Goal: Use online tool/utility: Use online tool/utility

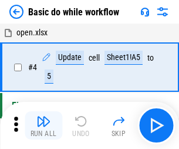
click at [44, 125] on img "button" at bounding box center [43, 121] width 14 height 14
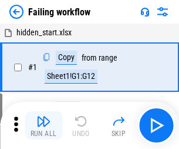
click at [44, 125] on img "button" at bounding box center [43, 121] width 14 height 14
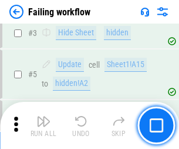
scroll to position [249, 0]
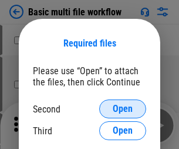
click at [123, 109] on span "Open" at bounding box center [123, 108] width 20 height 9
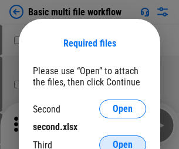
click at [123, 140] on span "Open" at bounding box center [123, 144] width 20 height 9
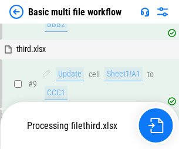
scroll to position [492, 0]
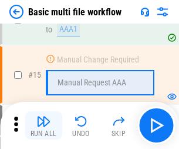
click at [44, 125] on img "button" at bounding box center [43, 121] width 14 height 14
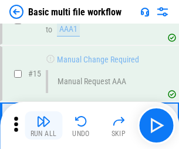
click at [44, 125] on img "button" at bounding box center [43, 121] width 14 height 14
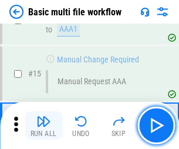
scroll to position [783, 0]
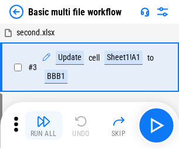
click at [44, 125] on img "button" at bounding box center [43, 121] width 14 height 14
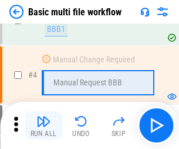
click at [44, 125] on img "button" at bounding box center [43, 121] width 14 height 14
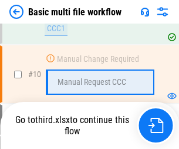
scroll to position [551, 0]
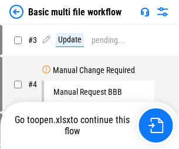
scroll to position [48, 0]
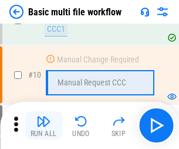
click at [44, 125] on img "button" at bounding box center [43, 121] width 14 height 14
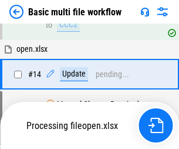
scroll to position [615, 0]
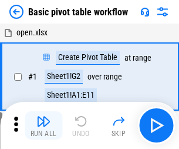
click at [44, 125] on img "button" at bounding box center [43, 121] width 14 height 14
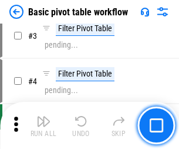
scroll to position [282, 0]
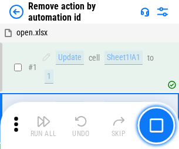
scroll to position [44, 0]
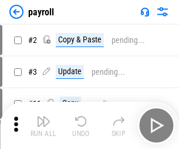
click at [44, 125] on img "button" at bounding box center [43, 121] width 14 height 14
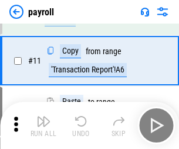
scroll to position [85, 0]
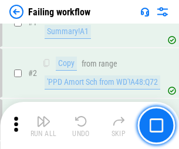
scroll to position [190, 0]
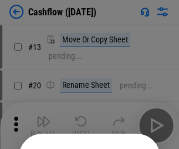
scroll to position [115, 0]
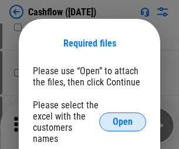
click at [123, 117] on span "Open" at bounding box center [123, 121] width 20 height 9
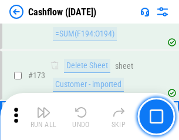
scroll to position [1245, 0]
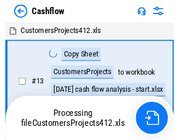
scroll to position [14, 0]
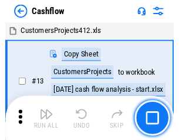
scroll to position [14, 0]
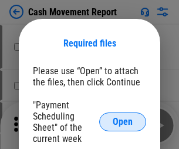
click at [123, 122] on span "Open" at bounding box center [123, 121] width 20 height 9
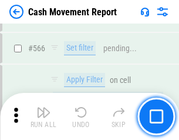
scroll to position [5391, 0]
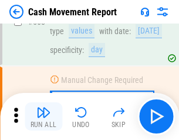
click at [44, 116] on img "button" at bounding box center [43, 112] width 14 height 14
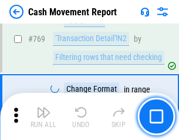
scroll to position [6536, 0]
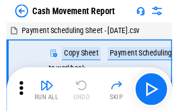
scroll to position [21, 0]
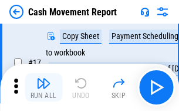
click at [44, 87] on img "button" at bounding box center [43, 83] width 14 height 14
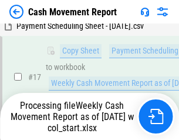
scroll to position [185, 0]
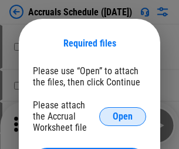
click at [123, 116] on span "Open" at bounding box center [123, 116] width 20 height 9
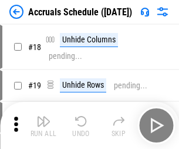
scroll to position [113, 0]
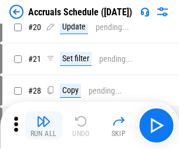
click at [44, 125] on img "button" at bounding box center [43, 121] width 14 height 14
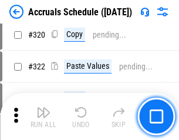
scroll to position [2188, 0]
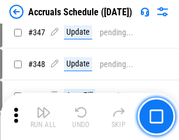
click at [44, 116] on img "button" at bounding box center [43, 112] width 14 height 14
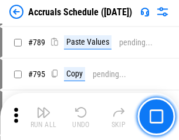
scroll to position [4941, 0]
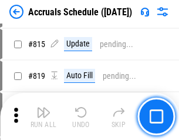
click at [44, 116] on img "button" at bounding box center [43, 112] width 14 height 14
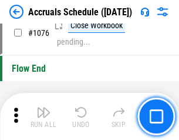
scroll to position [7044, 0]
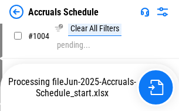
scroll to position [5992, 0]
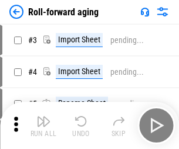
click at [44, 116] on img "button" at bounding box center [43, 121] width 14 height 14
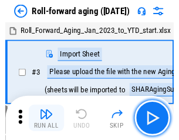
scroll to position [2, 0]
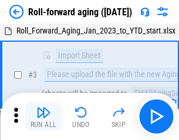
click at [44, 116] on img "button" at bounding box center [43, 112] width 14 height 14
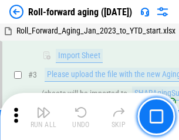
scroll to position [76, 0]
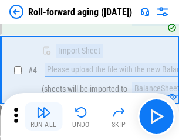
click at [44, 116] on img "button" at bounding box center [43, 112] width 14 height 14
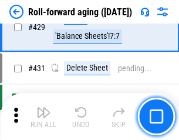
scroll to position [4078, 0]
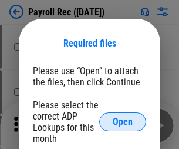
click at [123, 122] on span "Open" at bounding box center [123, 121] width 20 height 9
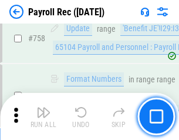
scroll to position [7063, 0]
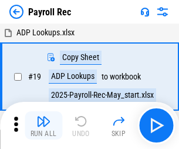
click at [44, 125] on img "button" at bounding box center [43, 121] width 14 height 14
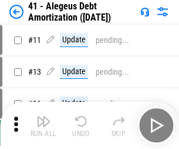
click at [44, 125] on img "button" at bounding box center [43, 121] width 14 height 14
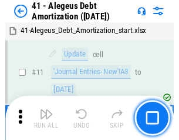
scroll to position [145, 0]
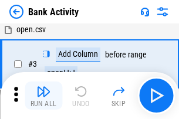
click at [44, 96] on img "button" at bounding box center [43, 92] width 14 height 14
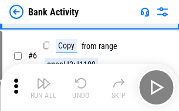
scroll to position [62, 0]
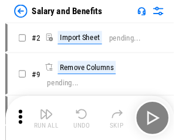
scroll to position [16, 0]
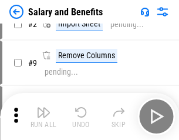
click at [44, 116] on img "button" at bounding box center [43, 112] width 14 height 14
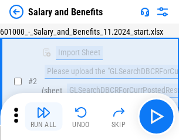
click at [44, 116] on img "button" at bounding box center [43, 112] width 14 height 14
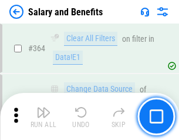
scroll to position [5539, 0]
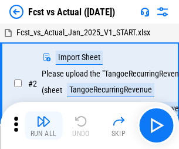
click at [44, 116] on img "button" at bounding box center [43, 121] width 14 height 14
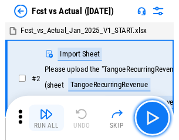
scroll to position [15, 0]
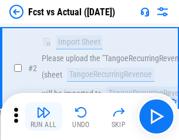
click at [44, 116] on img "button" at bounding box center [43, 112] width 14 height 14
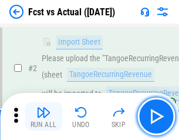
scroll to position [110, 0]
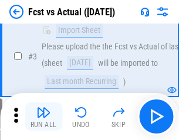
click at [44, 116] on img "button" at bounding box center [43, 112] width 14 height 14
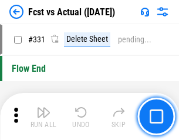
scroll to position [5630, 0]
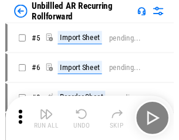
scroll to position [25, 0]
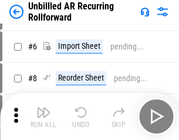
click at [44, 116] on img "button" at bounding box center [43, 112] width 14 height 14
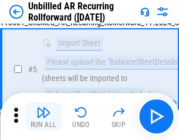
click at [44, 116] on img "button" at bounding box center [43, 112] width 14 height 14
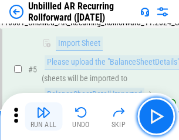
scroll to position [111, 0]
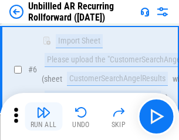
click at [44, 116] on img "button" at bounding box center [43, 112] width 14 height 14
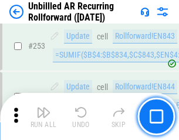
scroll to position [3995, 0]
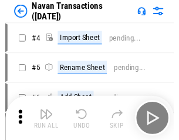
scroll to position [19, 0]
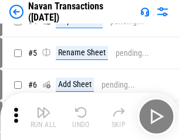
click at [44, 116] on img "button" at bounding box center [43, 112] width 14 height 14
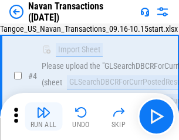
click at [44, 116] on img "button" at bounding box center [43, 112] width 14 height 14
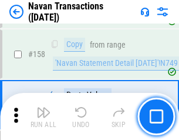
scroll to position [3813, 0]
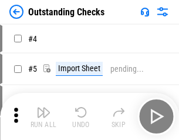
click at [44, 116] on img "button" at bounding box center [43, 112] width 14 height 14
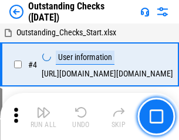
scroll to position [49, 0]
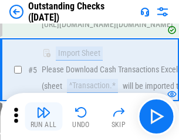
click at [44, 116] on img "button" at bounding box center [43, 112] width 14 height 14
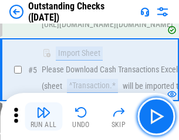
scroll to position [123, 0]
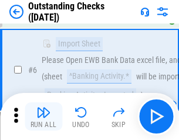
click at [44, 116] on img "button" at bounding box center [43, 112] width 14 height 14
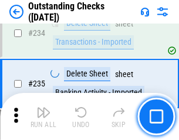
scroll to position [3572, 0]
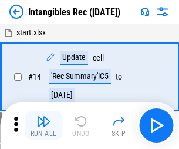
click at [44, 125] on img "button" at bounding box center [43, 121] width 14 height 14
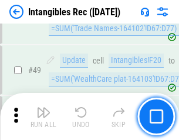
scroll to position [458, 0]
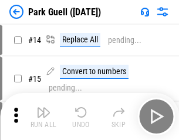
click at [44, 116] on img "button" at bounding box center [43, 112] width 14 height 14
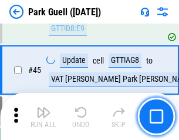
scroll to position [1471, 0]
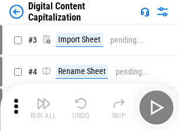
click at [44, 99] on img "button" at bounding box center [43, 103] width 14 height 14
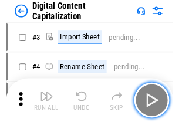
scroll to position [34, 0]
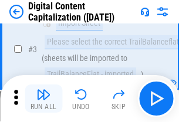
click at [44, 99] on img "button" at bounding box center [43, 95] width 14 height 14
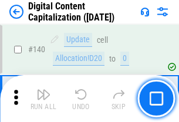
scroll to position [1247, 0]
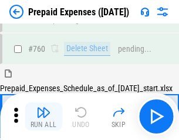
click at [44, 116] on img "button" at bounding box center [43, 112] width 14 height 14
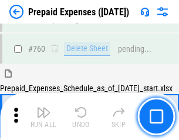
scroll to position [3260, 0]
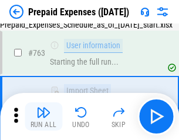
click at [44, 116] on img "button" at bounding box center [43, 112] width 14 height 14
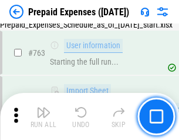
scroll to position [3329, 0]
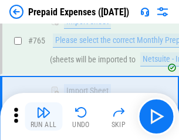
click at [44, 116] on img "button" at bounding box center [43, 112] width 14 height 14
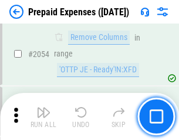
scroll to position [12294, 0]
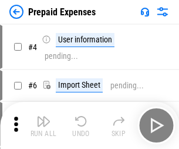
click at [44, 125] on img "button" at bounding box center [43, 121] width 14 height 14
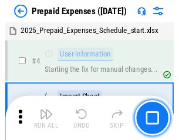
scroll to position [52, 0]
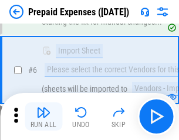
click at [44, 116] on img "button" at bounding box center [43, 112] width 14 height 14
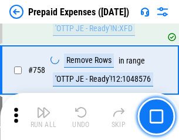
scroll to position [4191, 0]
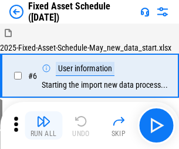
click at [44, 125] on img "button" at bounding box center [43, 121] width 14 height 14
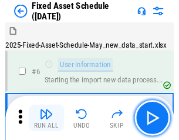
scroll to position [64, 0]
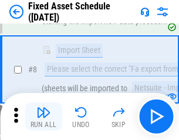
click at [44, 116] on img "button" at bounding box center [43, 112] width 14 height 14
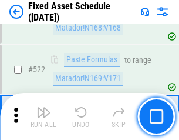
scroll to position [4088, 0]
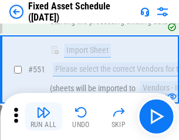
click at [44, 116] on img "button" at bounding box center [43, 112] width 14 height 14
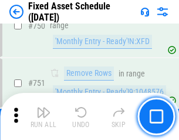
scroll to position [5734, 0]
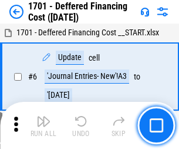
scroll to position [141, 0]
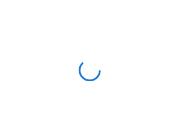
scroll to position [2, 0]
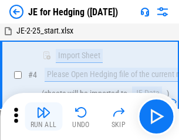
click at [44, 116] on img "button" at bounding box center [43, 112] width 14 height 14
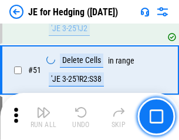
scroll to position [762, 0]
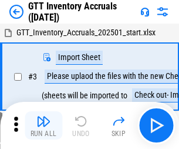
click at [44, 116] on img "button" at bounding box center [43, 121] width 14 height 14
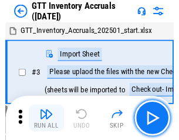
scroll to position [2, 0]
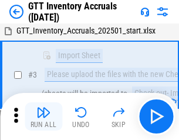
click at [44, 116] on img "button" at bounding box center [43, 112] width 14 height 14
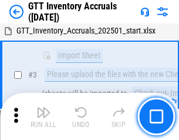
scroll to position [76, 0]
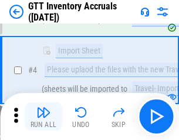
click at [44, 116] on img "button" at bounding box center [43, 112] width 14 height 14
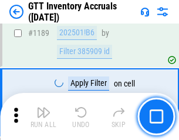
scroll to position [9604, 0]
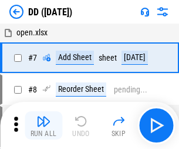
click at [44, 125] on img "button" at bounding box center [43, 121] width 14 height 14
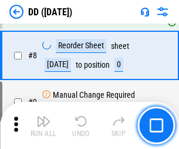
scroll to position [114, 0]
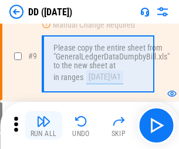
click at [44, 125] on img "button" at bounding box center [43, 121] width 14 height 14
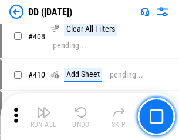
scroll to position [5262, 0]
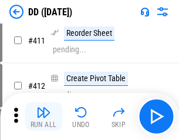
click at [44, 116] on img "button" at bounding box center [43, 112] width 14 height 14
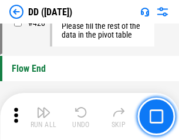
scroll to position [5629, 0]
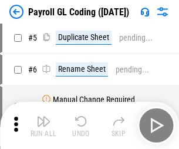
click at [44, 125] on img "button" at bounding box center [43, 121] width 14 height 14
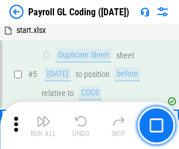
scroll to position [141, 0]
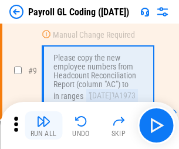
click at [44, 125] on img "button" at bounding box center [43, 121] width 14 height 14
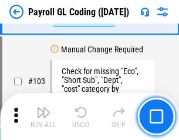
scroll to position [2759, 0]
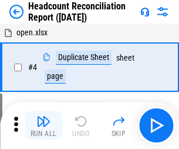
click at [44, 125] on img "button" at bounding box center [43, 121] width 14 height 14
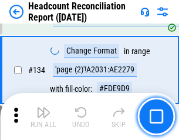
scroll to position [1414, 0]
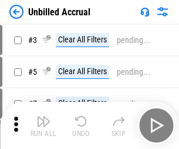
click at [44, 125] on img "button" at bounding box center [43, 121] width 14 height 14
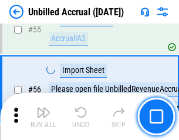
scroll to position [1228, 0]
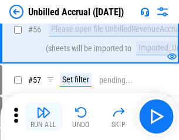
click at [44, 116] on img "button" at bounding box center [43, 112] width 14 height 14
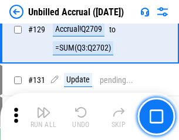
scroll to position [3503, 0]
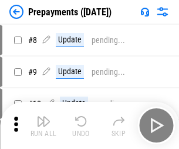
click at [44, 125] on img "button" at bounding box center [43, 121] width 14 height 14
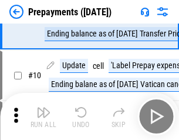
scroll to position [74, 0]
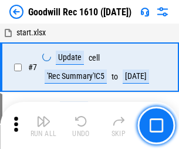
scroll to position [201, 0]
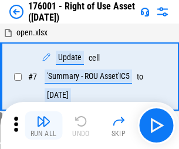
click at [44, 125] on img "button" at bounding box center [43, 121] width 14 height 14
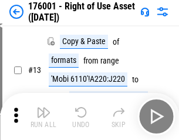
scroll to position [76, 0]
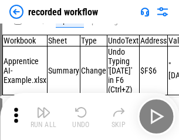
click at [44, 116] on img "button" at bounding box center [43, 112] width 14 height 14
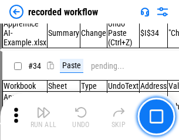
scroll to position [3676, 0]
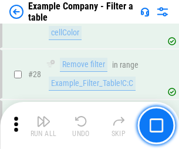
scroll to position [1076, 0]
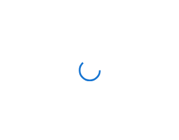
scroll to position [18, 0]
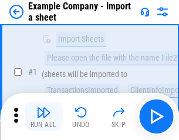
click at [44, 116] on img "button" at bounding box center [43, 112] width 14 height 14
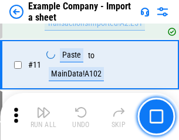
scroll to position [260, 0]
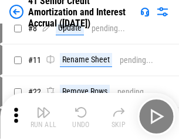
click at [44, 116] on img "button" at bounding box center [43, 112] width 14 height 14
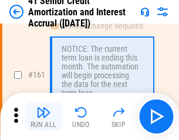
click at [44, 116] on img "button" at bounding box center [43, 112] width 14 height 14
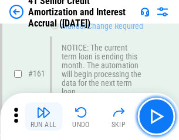
scroll to position [1258, 0]
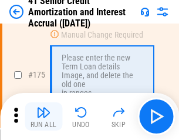
click at [44, 116] on img "button" at bounding box center [43, 112] width 14 height 14
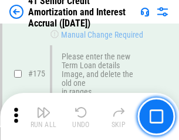
scroll to position [1377, 0]
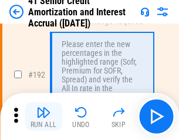
click at [44, 116] on img "button" at bounding box center [43, 112] width 14 height 14
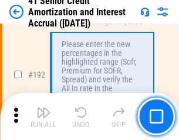
scroll to position [1501, 0]
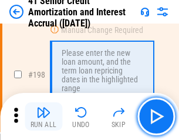
click at [44, 116] on img "button" at bounding box center [43, 112] width 14 height 14
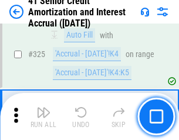
scroll to position [3005, 0]
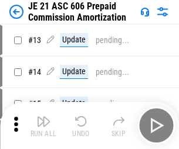
click at [44, 116] on img "button" at bounding box center [43, 121] width 14 height 14
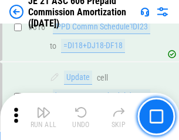
scroll to position [2196, 0]
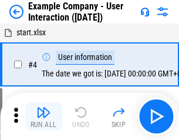
click at [44, 116] on img "button" at bounding box center [43, 112] width 14 height 14
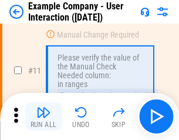
click at [44, 116] on img "button" at bounding box center [43, 112] width 14 height 14
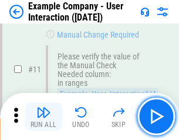
scroll to position [255, 0]
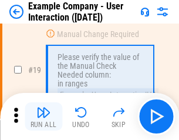
click at [44, 116] on img "button" at bounding box center [43, 112] width 14 height 14
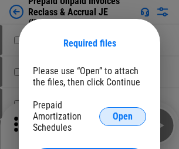
click at [123, 116] on span "Open" at bounding box center [123, 116] width 20 height 9
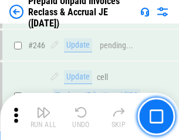
scroll to position [1588, 0]
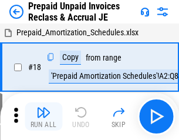
click at [44, 116] on img "button" at bounding box center [43, 112] width 14 height 14
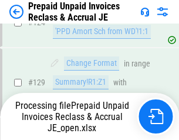
scroll to position [1023, 0]
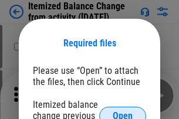
click at [123, 112] on span "Open" at bounding box center [123, 116] width 20 height 9
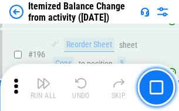
scroll to position [2264, 0]
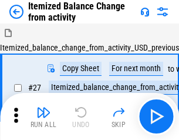
scroll to position [18, 0]
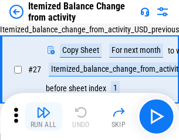
click at [44, 116] on img "button" at bounding box center [43, 112] width 14 height 14
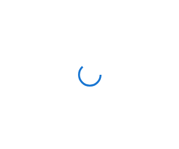
scroll to position [5, 0]
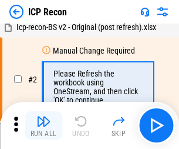
click at [44, 125] on img "button" at bounding box center [43, 121] width 14 height 14
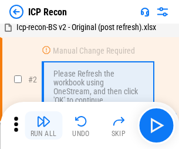
click at [44, 125] on img "button" at bounding box center [43, 121] width 14 height 14
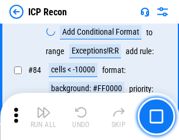
scroll to position [1153, 0]
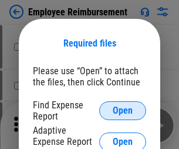
click at [123, 111] on span "Open" at bounding box center [123, 110] width 20 height 9
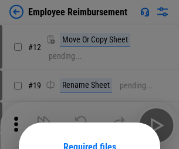
scroll to position [104, 0]
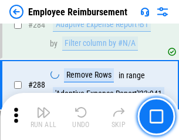
scroll to position [3197, 0]
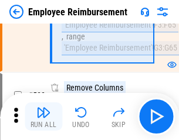
click at [44, 116] on img "button" at bounding box center [43, 112] width 14 height 14
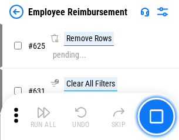
scroll to position [7042, 0]
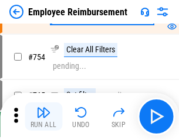
click at [44, 116] on img "button" at bounding box center [43, 112] width 14 height 14
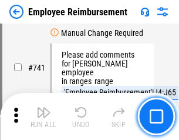
scroll to position [8252, 0]
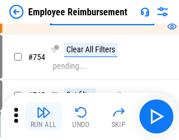
click at [44, 116] on img "button" at bounding box center [43, 112] width 14 height 14
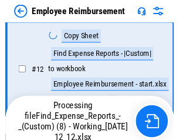
scroll to position [239, 0]
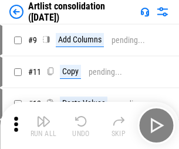
click at [44, 125] on img "button" at bounding box center [43, 121] width 14 height 14
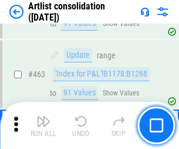
scroll to position [5150, 0]
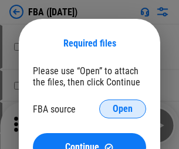
click at [123, 109] on span "Open" at bounding box center [123, 108] width 20 height 9
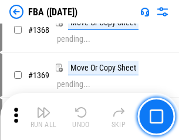
scroll to position [12631, 0]
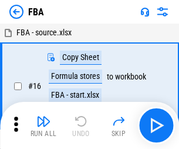
scroll to position [12, 0]
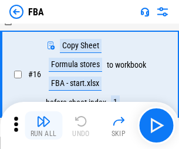
click at [44, 125] on img "button" at bounding box center [43, 121] width 14 height 14
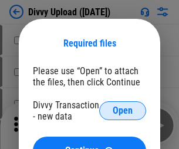
click at [123, 111] on span "Open" at bounding box center [123, 110] width 20 height 9
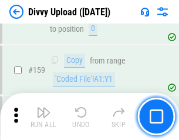
scroll to position [1218, 0]
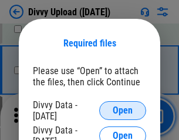
click at [123, 111] on span "Open" at bounding box center [123, 110] width 20 height 9
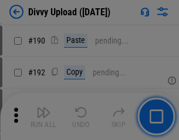
scroll to position [1484, 0]
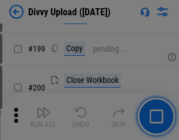
scroll to position [1710, 0]
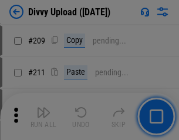
scroll to position [1998, 0]
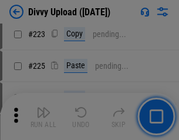
scroll to position [2347, 0]
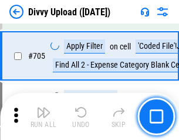
scroll to position [8046, 0]
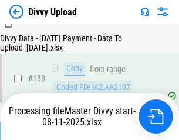
scroll to position [1384, 0]
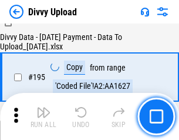
scroll to position [1644, 0]
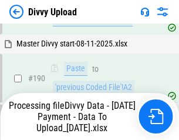
scroll to position [1576, 0]
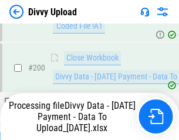
scroll to position [1844, 0]
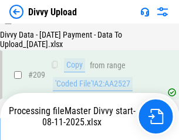
scroll to position [2162, 0]
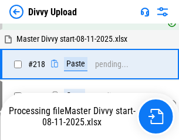
scroll to position [2482, 0]
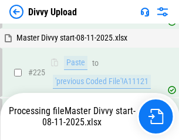
scroll to position [2792, 0]
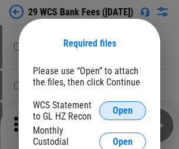
click at [123, 111] on span "Open" at bounding box center [123, 110] width 20 height 9
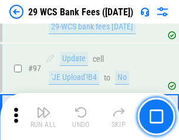
scroll to position [1146, 0]
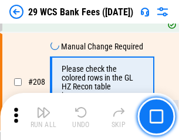
click at [44, 116] on img "button" at bounding box center [43, 112] width 14 height 14
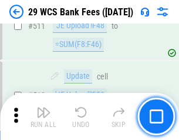
scroll to position [5917, 0]
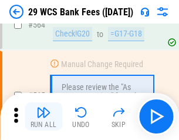
click at [44, 116] on img "button" at bounding box center [43, 112] width 14 height 14
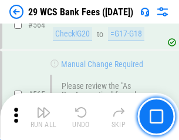
scroll to position [6361, 0]
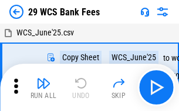
scroll to position [21, 0]
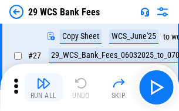
click at [44, 87] on img "button" at bounding box center [43, 83] width 14 height 14
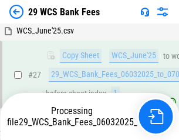
scroll to position [235, 0]
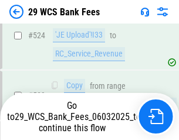
scroll to position [6279, 0]
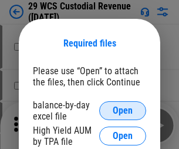
click at [123, 111] on span "Open" at bounding box center [123, 110] width 20 height 9
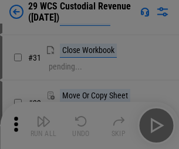
scroll to position [252, 0]
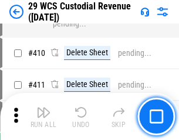
scroll to position [5448, 0]
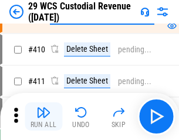
click at [44, 116] on img "button" at bounding box center [43, 112] width 14 height 14
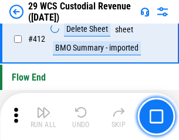
scroll to position [5617, 0]
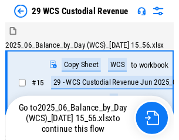
scroll to position [28, 0]
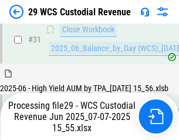
scroll to position [604, 0]
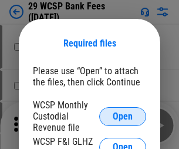
click at [123, 116] on span "Open" at bounding box center [123, 116] width 20 height 9
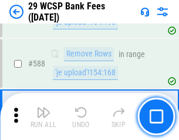
scroll to position [4630, 0]
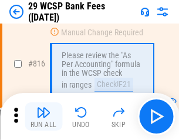
click at [44, 116] on img "button" at bounding box center [43, 112] width 14 height 14
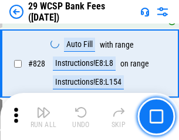
scroll to position [7462, 0]
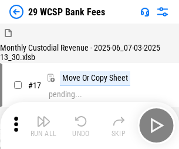
click at [44, 116] on img "button" at bounding box center [43, 121] width 14 height 14
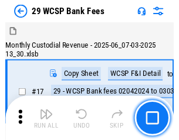
scroll to position [28, 0]
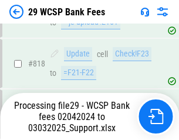
scroll to position [7232, 0]
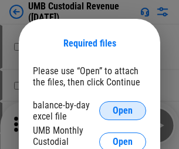
click at [123, 111] on span "Open" at bounding box center [123, 110] width 20 height 9
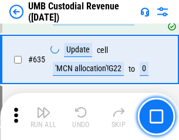
scroll to position [6155, 0]
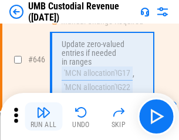
click at [44, 116] on img "button" at bounding box center [43, 112] width 14 height 14
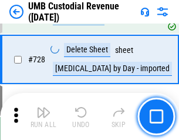
scroll to position [7255, 0]
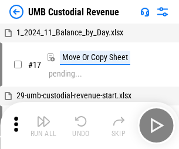
scroll to position [9, 0]
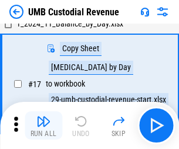
click at [44, 125] on img "button" at bounding box center [43, 121] width 14 height 14
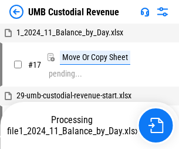
scroll to position [9, 0]
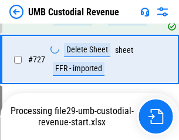
scroll to position [7228, 0]
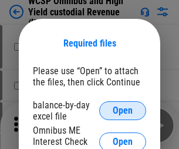
click at [123, 111] on span "Open" at bounding box center [123, 110] width 20 height 9
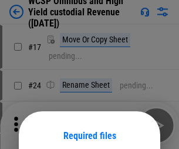
scroll to position [92, 0]
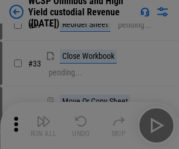
scroll to position [269, 0]
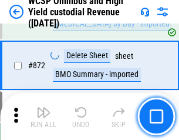
scroll to position [9954, 0]
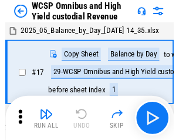
scroll to position [6, 0]
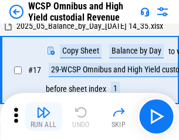
click at [44, 116] on img "button" at bounding box center [43, 112] width 14 height 14
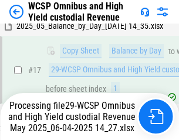
scroll to position [245, 0]
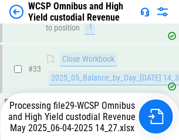
scroll to position [522, 0]
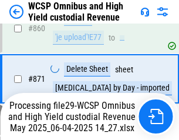
scroll to position [9927, 0]
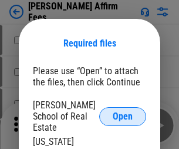
click at [123, 112] on span "Open" at bounding box center [123, 116] width 20 height 9
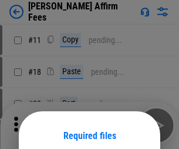
scroll to position [92, 0]
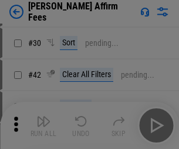
scroll to position [239, 0]
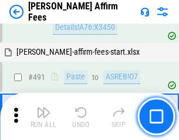
scroll to position [3198, 0]
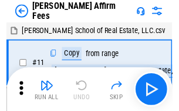
scroll to position [12, 0]
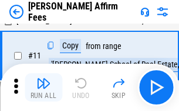
click at [44, 87] on img "button" at bounding box center [43, 83] width 14 height 14
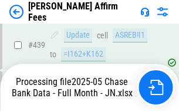
scroll to position [3085, 0]
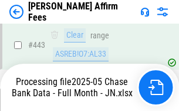
scroll to position [3102, 0]
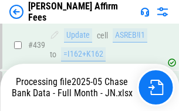
scroll to position [3085, 0]
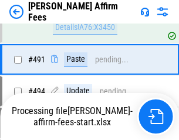
scroll to position [3198, 0]
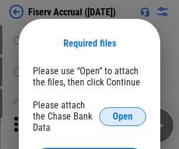
click at [123, 112] on span "Open" at bounding box center [123, 116] width 20 height 9
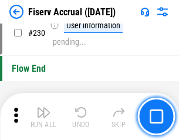
scroll to position [3727, 0]
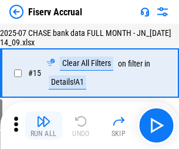
click at [44, 125] on img "button" at bounding box center [43, 121] width 14 height 14
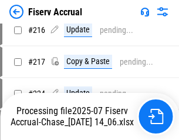
scroll to position [3569, 0]
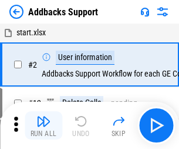
click at [44, 116] on img "button" at bounding box center [43, 121] width 14 height 14
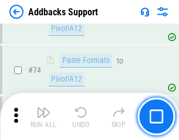
scroll to position [856, 0]
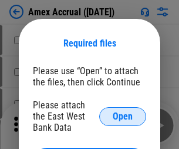
click at [123, 116] on span "Open" at bounding box center [123, 116] width 20 height 9
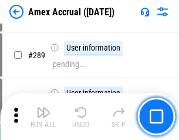
scroll to position [3220, 0]
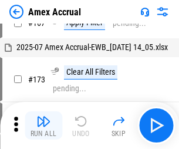
click at [44, 125] on img "button" at bounding box center [43, 121] width 14 height 14
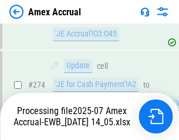
scroll to position [3505, 0]
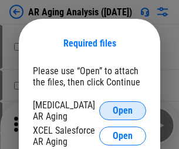
click at [123, 109] on span "Open" at bounding box center [123, 110] width 20 height 9
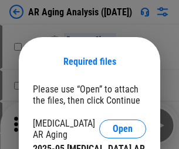
scroll to position [18, 0]
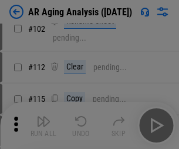
scroll to position [162, 0]
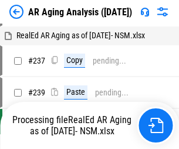
scroll to position [12, 0]
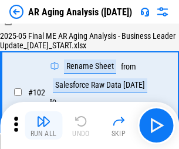
click at [44, 125] on img "button" at bounding box center [43, 121] width 14 height 14
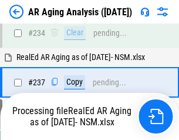
scroll to position [1823, 0]
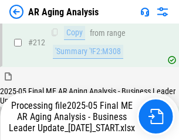
scroll to position [1810, 0]
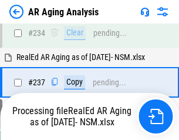
scroll to position [1858, 0]
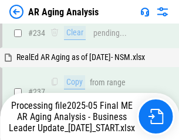
scroll to position [1858, 0]
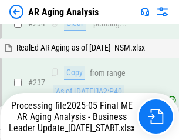
scroll to position [1858, 0]
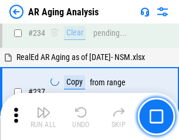
scroll to position [1810, 0]
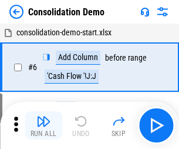
click at [44, 125] on img "button" at bounding box center [43, 121] width 14 height 14
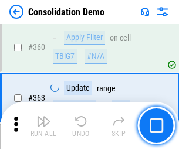
scroll to position [3942, 0]
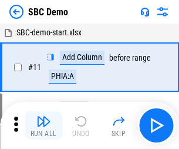
click at [44, 125] on img "button" at bounding box center [43, 121] width 14 height 14
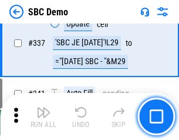
scroll to position [3094, 0]
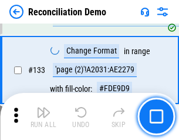
scroll to position [1397, 0]
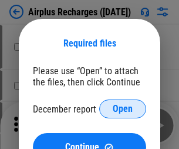
click at [123, 109] on span "Open" at bounding box center [123, 108] width 20 height 9
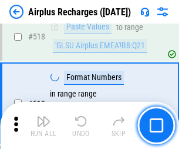
scroll to position [5061, 0]
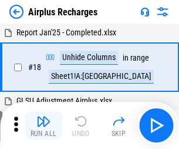
click at [44, 125] on img "button" at bounding box center [43, 121] width 14 height 14
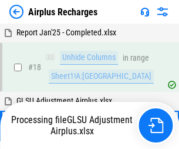
scroll to position [52, 0]
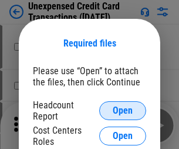
click at [123, 111] on span "Open" at bounding box center [123, 110] width 20 height 9
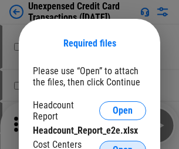
click at [123, 145] on span "Open" at bounding box center [123, 149] width 20 height 9
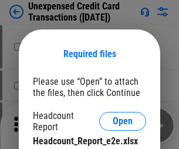
scroll to position [11, 0]
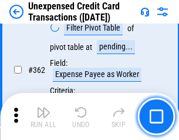
scroll to position [3025, 0]
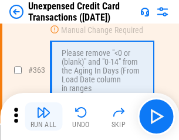
click at [44, 116] on img "button" at bounding box center [43, 112] width 14 height 14
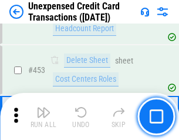
scroll to position [4011, 0]
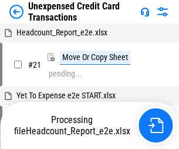
scroll to position [191, 0]
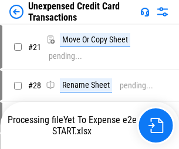
scroll to position [14, 0]
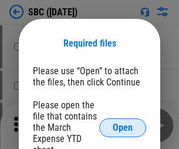
click at [123, 127] on span "Open" at bounding box center [123, 127] width 20 height 9
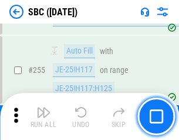
scroll to position [2298, 0]
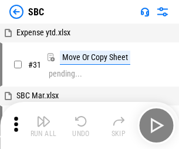
scroll to position [12, 0]
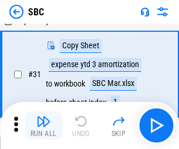
click at [44, 125] on img "button" at bounding box center [43, 121] width 14 height 14
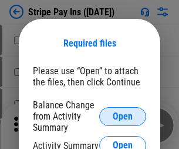
click at [123, 116] on span "Open" at bounding box center [123, 116] width 20 height 9
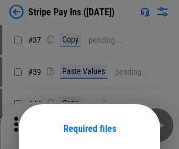
scroll to position [85, 0]
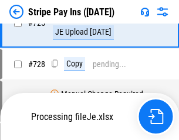
scroll to position [6193, 0]
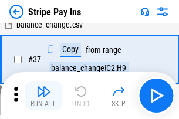
click at [44, 96] on img "button" at bounding box center [43, 92] width 14 height 14
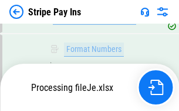
scroll to position [6167, 0]
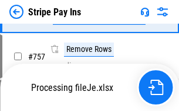
scroll to position [6167, 0]
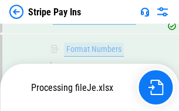
scroll to position [6167, 0]
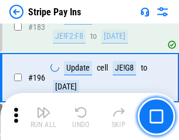
scroll to position [1592, 0]
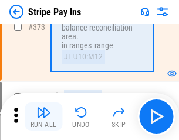
click at [44, 116] on img "button" at bounding box center [43, 112] width 14 height 14
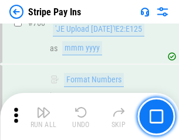
scroll to position [6153, 0]
